Goal: Find specific page/section: Find specific page/section

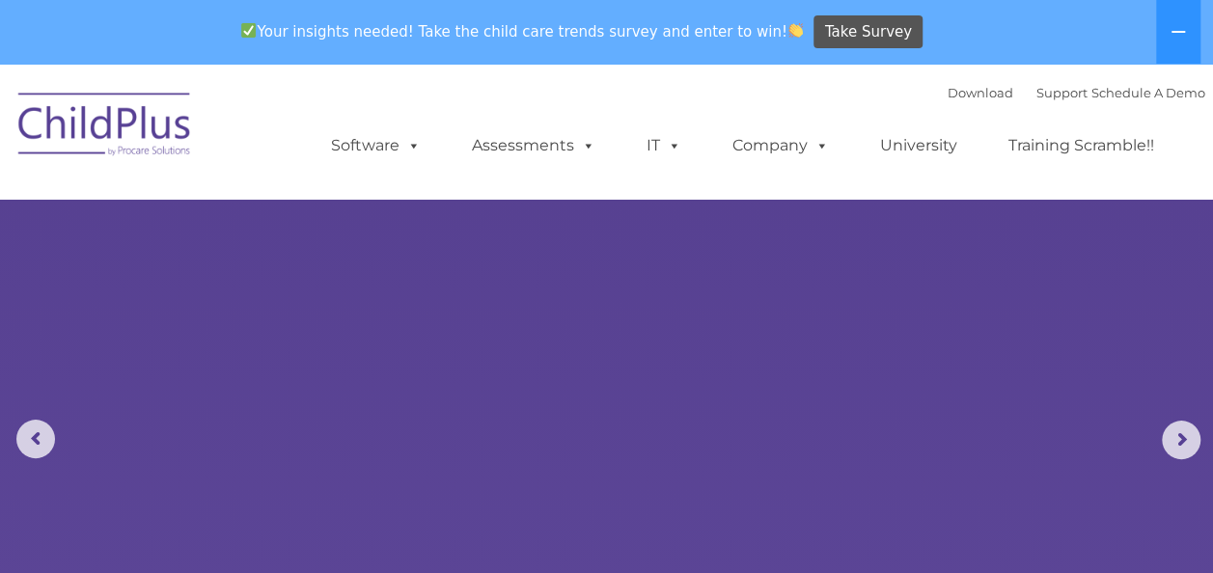
select select "MEDIUM"
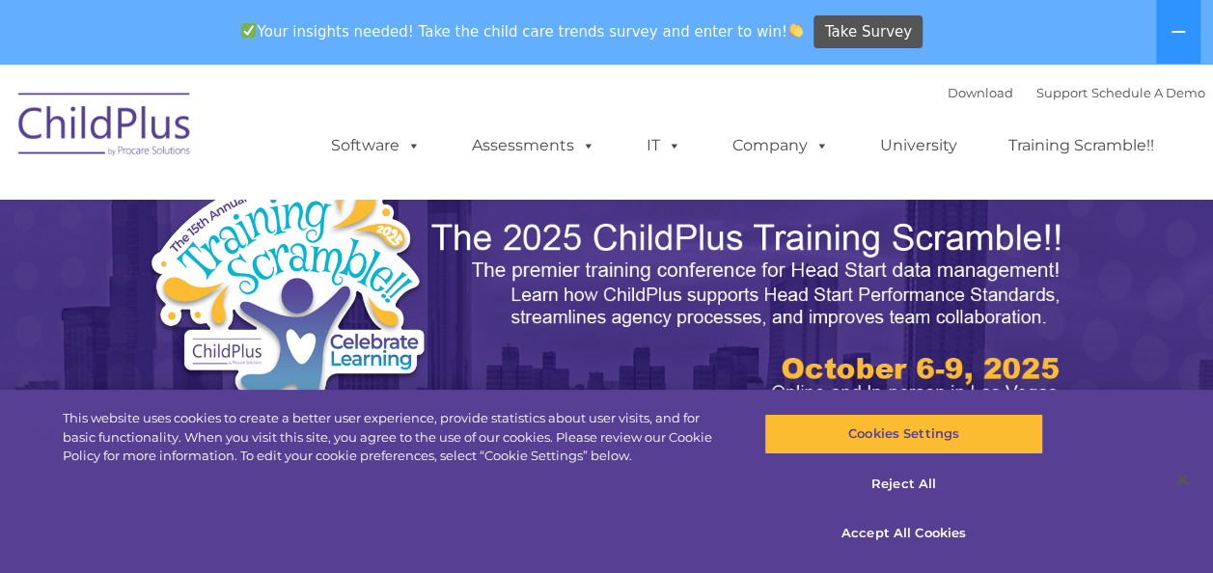
click at [275, 197] on nav "Download Support | Schedule A Demo  MENU MENU Software ChildPlus: The original…" at bounding box center [606, 131] width 1213 height 135
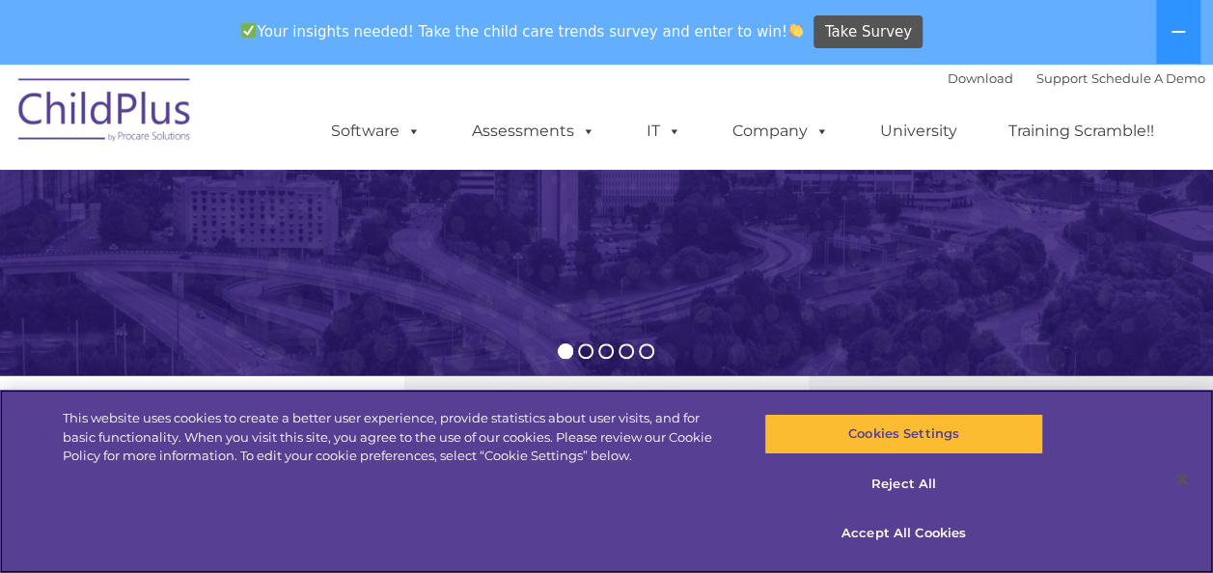
scroll to position [446, 0]
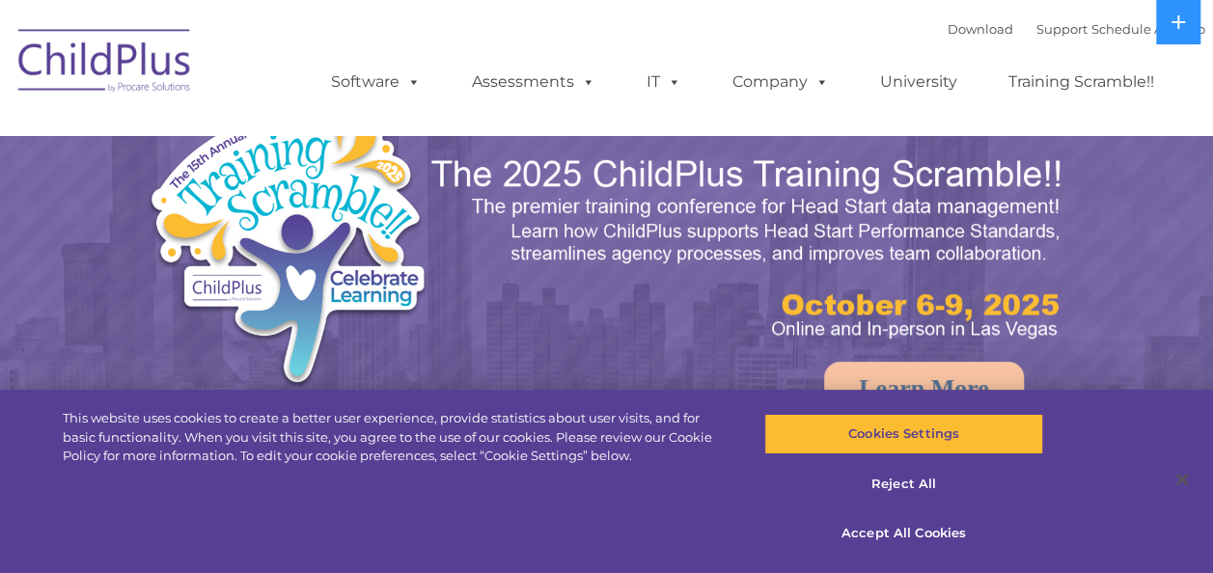
select select "MEDIUM"
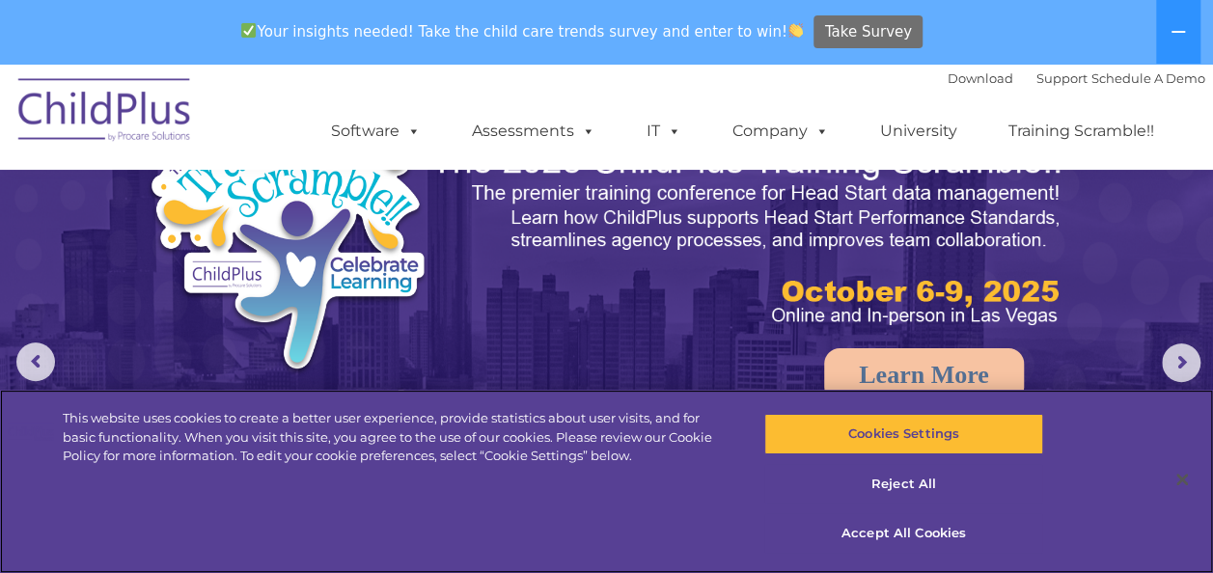
scroll to position [69, 0]
